Goal: Transaction & Acquisition: Purchase product/service

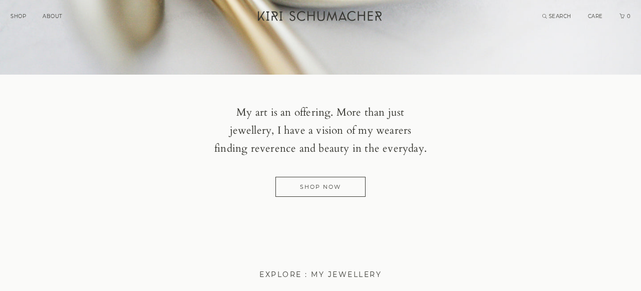
scroll to position [234, 0]
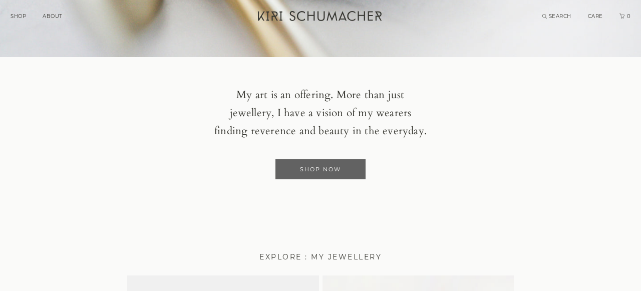
click at [339, 175] on link "Shop Now" at bounding box center [320, 169] width 90 height 20
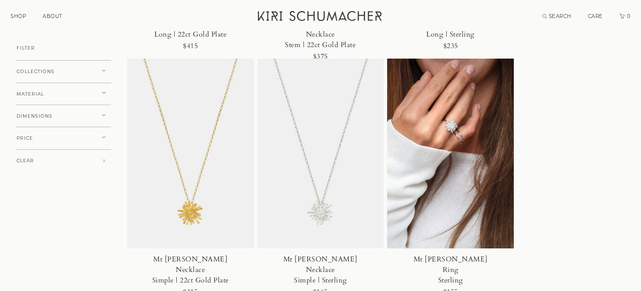
scroll to position [540, 0]
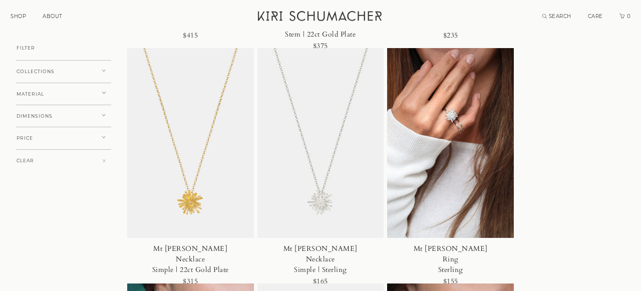
click at [497, 100] on img at bounding box center [450, 143] width 127 height 190
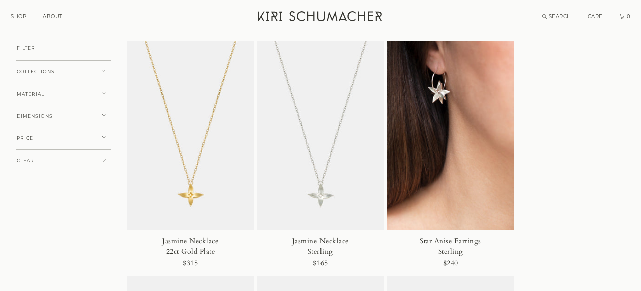
scroll to position [3318, 0]
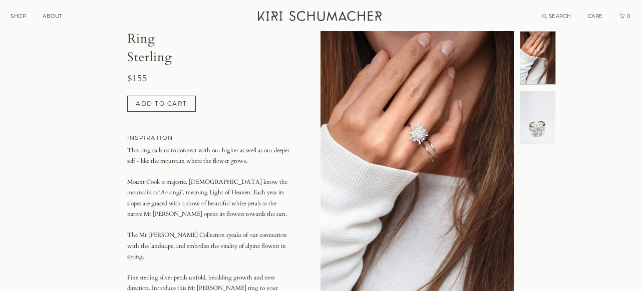
scroll to position [56, 0]
